Goal: Task Accomplishment & Management: Use online tool/utility

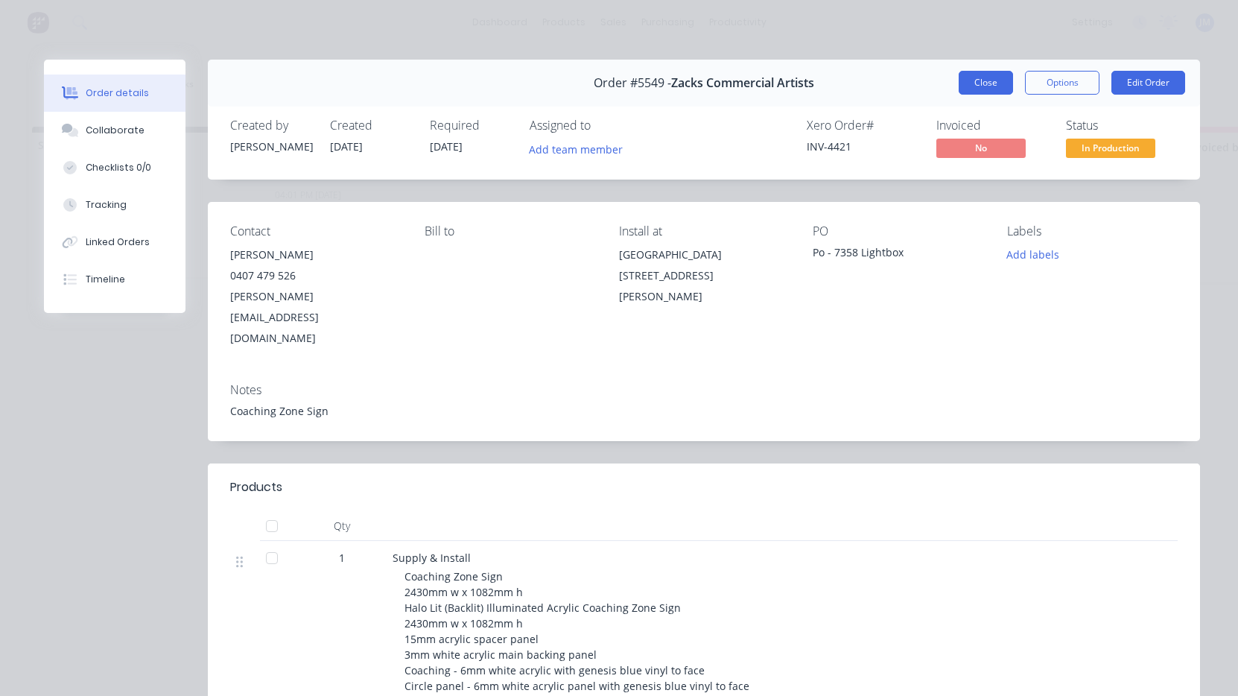
click at [980, 89] on button "Close" at bounding box center [986, 83] width 54 height 24
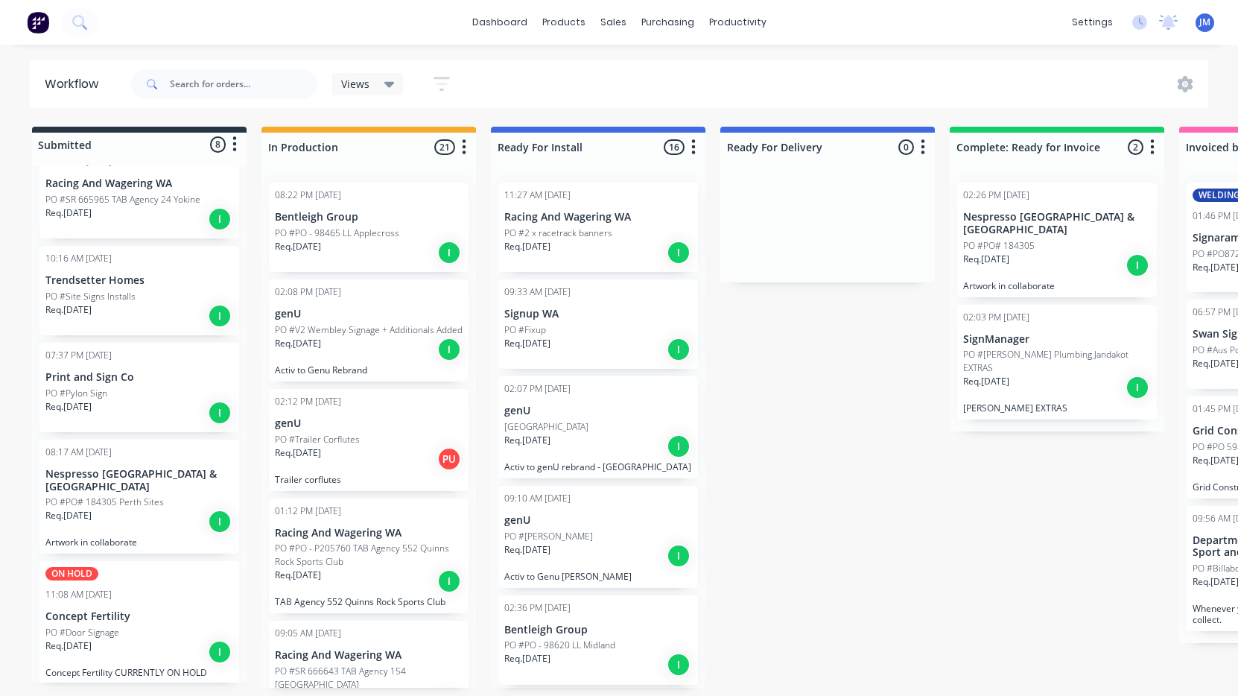
scroll to position [331, 0]
click at [123, 496] on p "PO #PO# 184305 Perth Sites" at bounding box center [104, 502] width 118 height 13
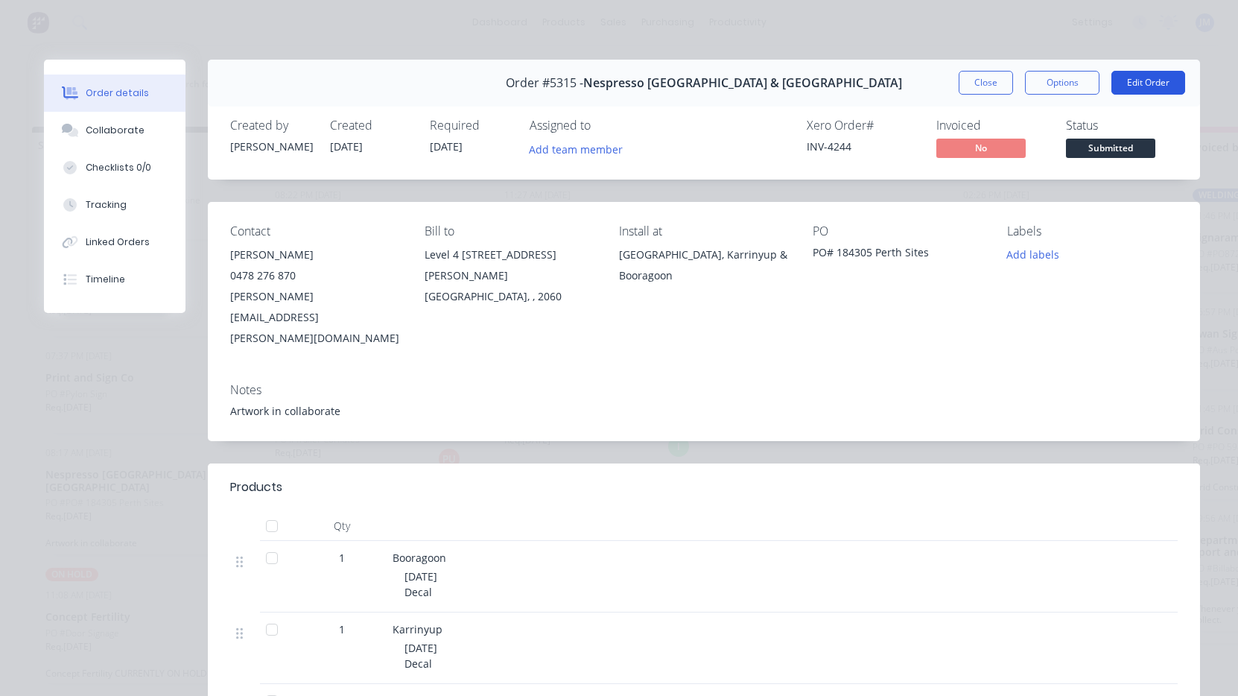
click at [1145, 77] on button "Edit Order" at bounding box center [1148, 83] width 74 height 24
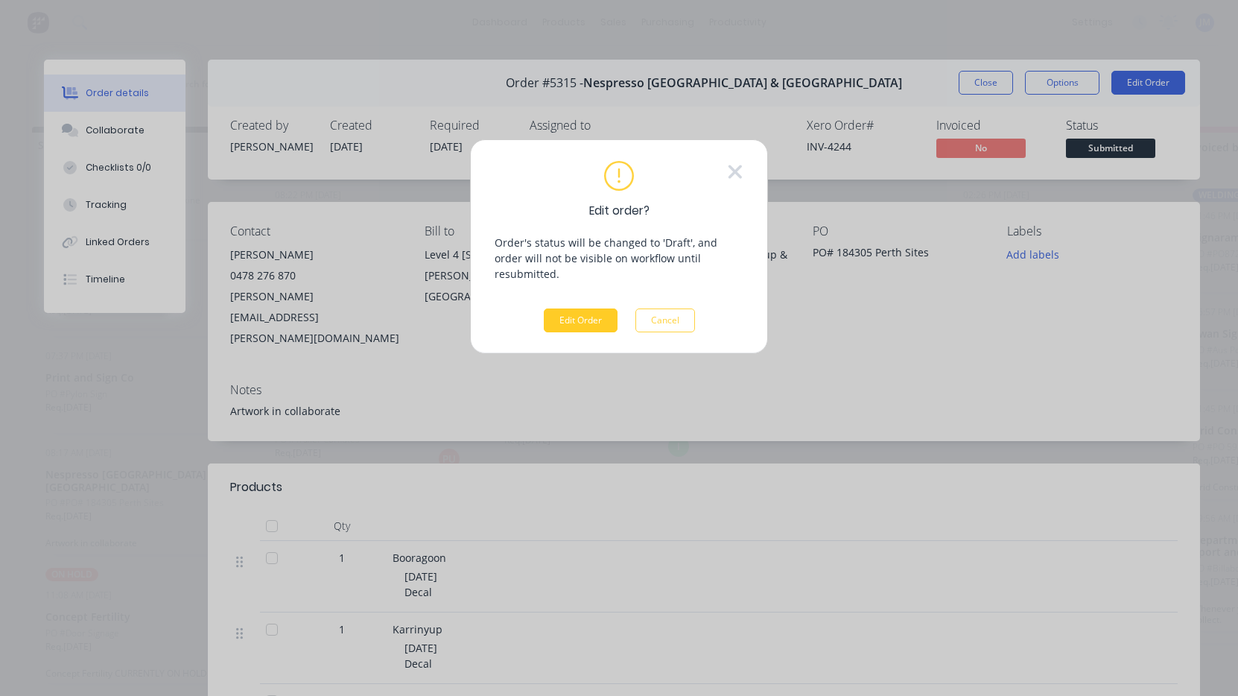
click at [588, 308] on button "Edit Order" at bounding box center [581, 320] width 74 height 24
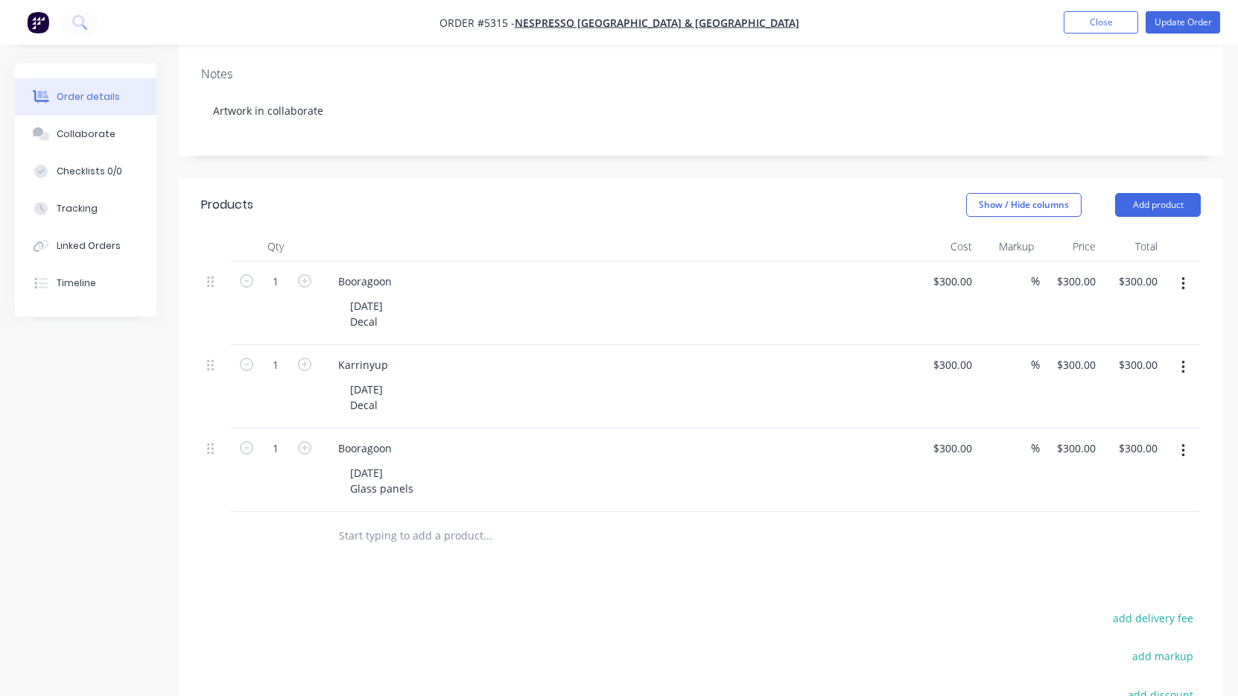
scroll to position [319, 0]
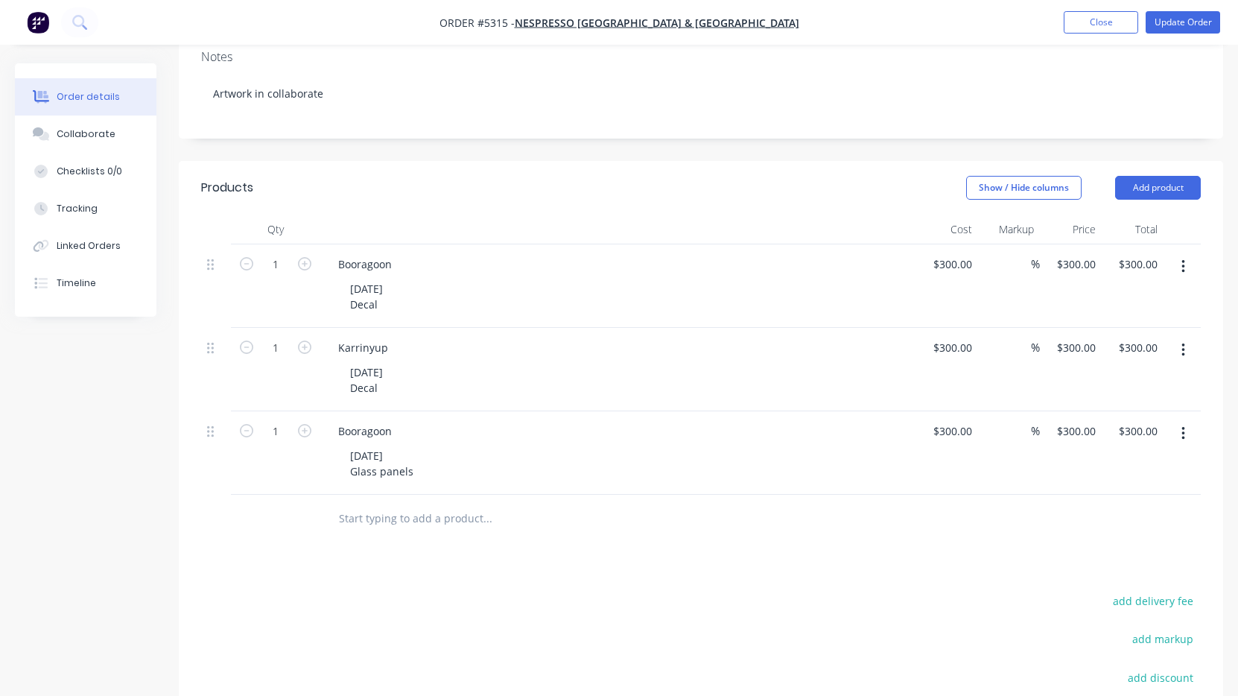
click at [1182, 342] on icon "button" at bounding box center [1183, 350] width 4 height 16
click at [1140, 408] on div "Duplicate" at bounding box center [1130, 419] width 115 height 22
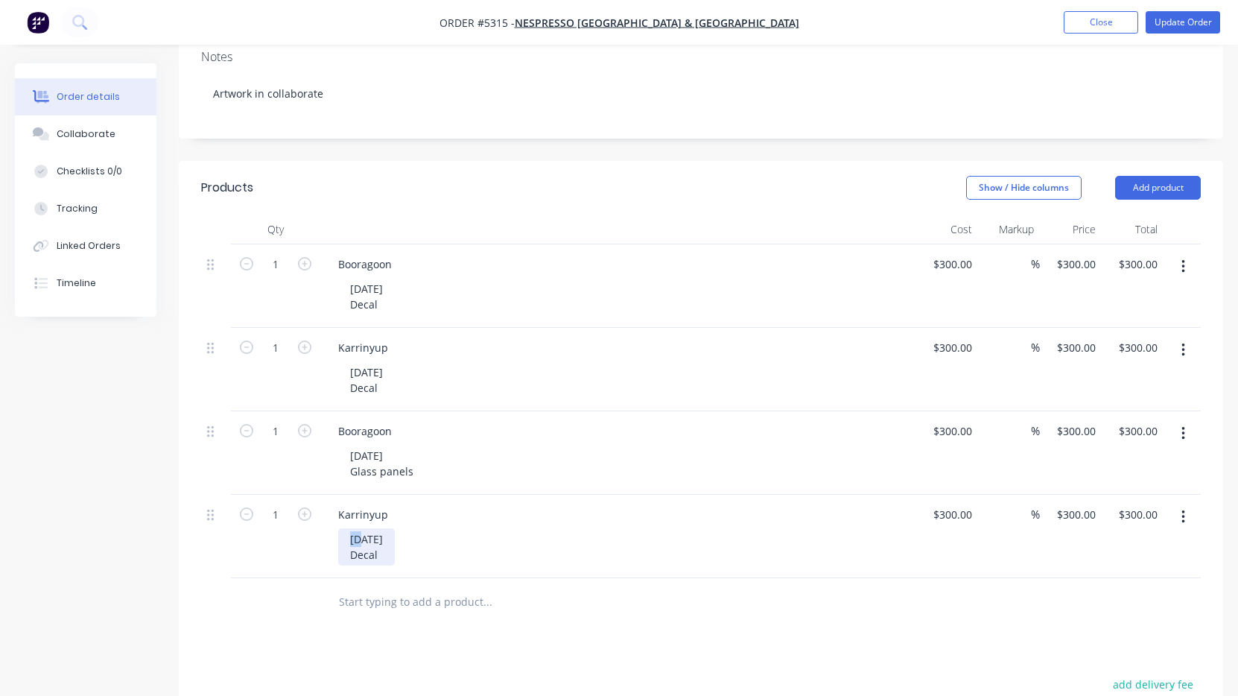
drag, startPoint x: 361, startPoint y: 478, endPoint x: 335, endPoint y: 478, distance: 25.3
click at [335, 495] on div "Karrinyup [DATE] Decal" at bounding box center [618, 536] width 596 height 83
click at [375, 528] on div "[DATE] Decal" at bounding box center [366, 546] width 57 height 37
click at [1192, 28] on button "Update Order" at bounding box center [1183, 22] width 74 height 22
